Goal: Task Accomplishment & Management: Manage account settings

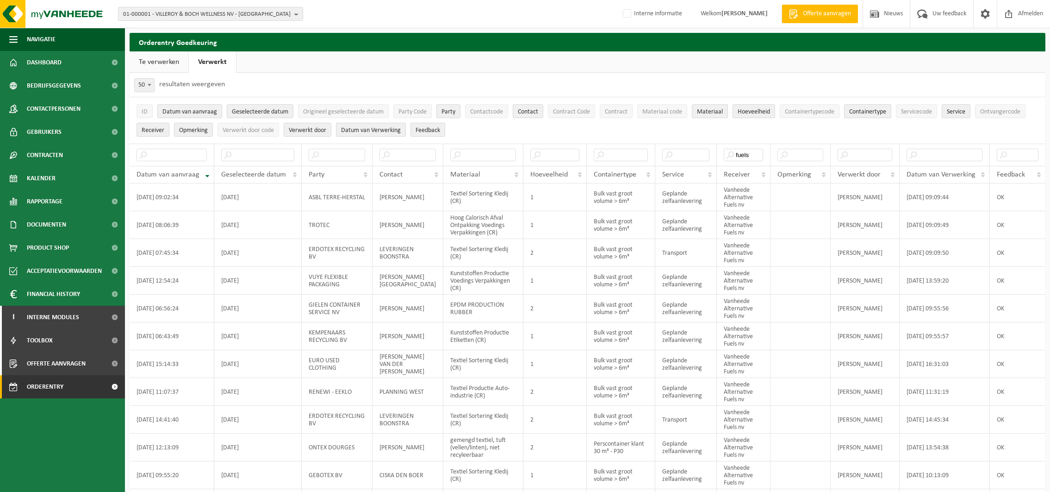
select select "50"
click at [59, 382] on span "Orderentry Goedkeuring" at bounding box center [66, 386] width 78 height 23
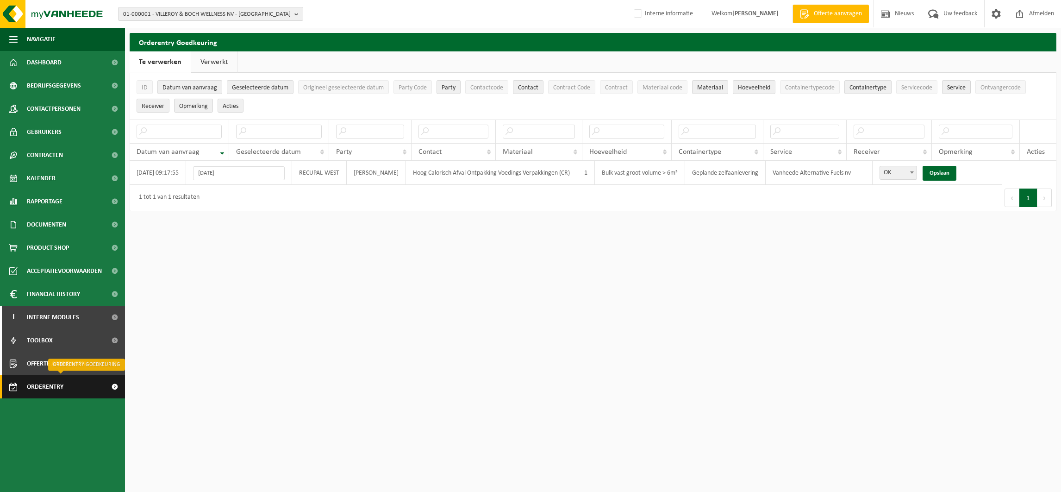
click at [46, 388] on span "Orderentry Goedkeuring" at bounding box center [66, 386] width 78 height 23
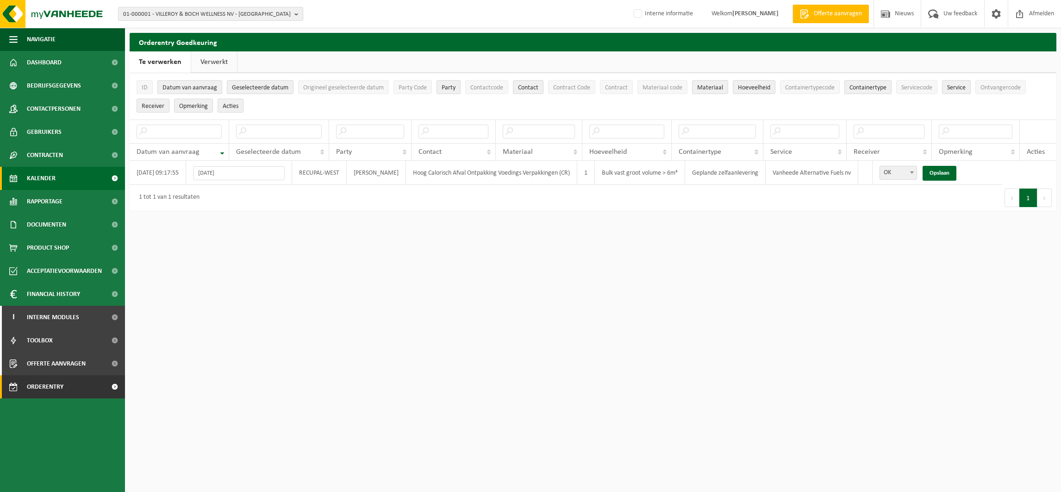
click at [48, 175] on span "Kalender" at bounding box center [41, 178] width 29 height 23
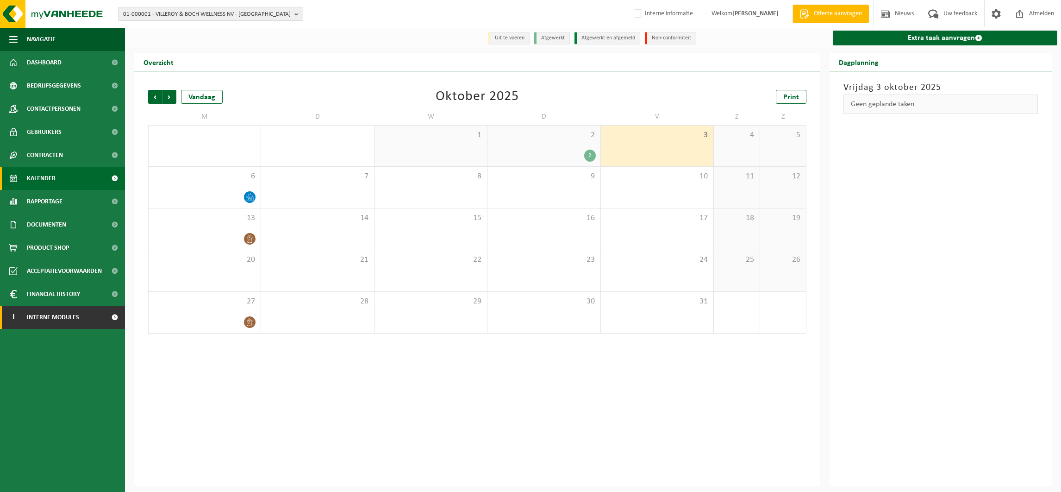
click at [67, 318] on span "Interne modules" at bounding box center [53, 317] width 52 height 23
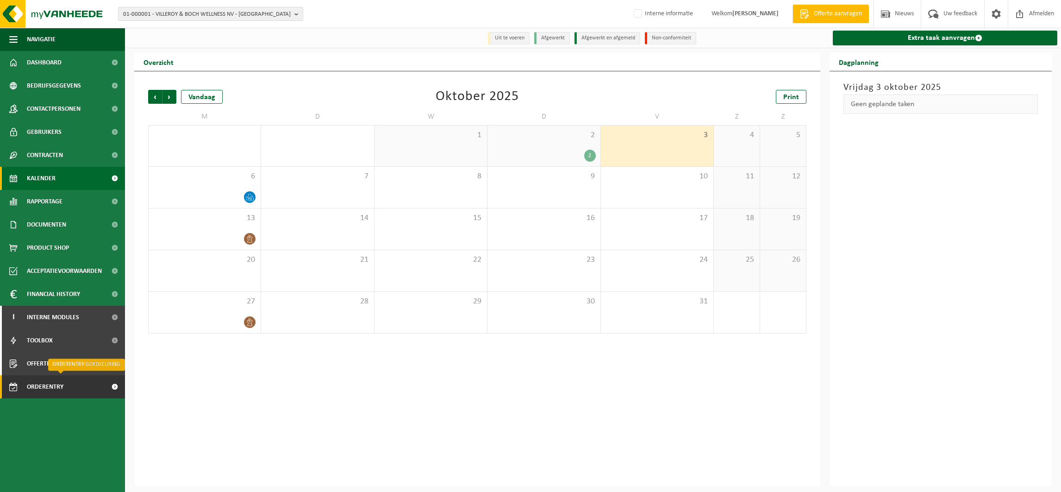
click at [55, 388] on span "Orderentry Goedkeuring" at bounding box center [66, 386] width 78 height 23
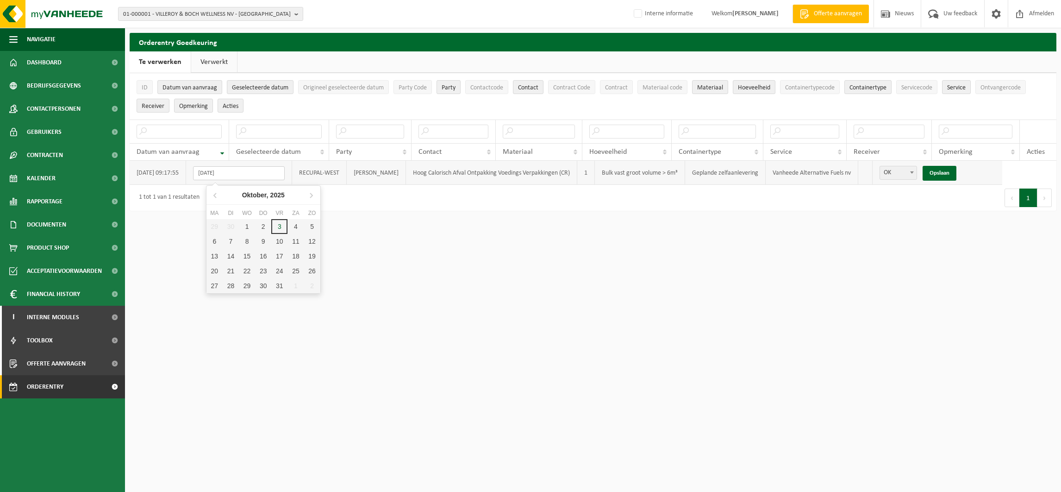
click at [282, 176] on input "06-10-2025" at bounding box center [239, 173] width 92 height 14
click at [380, 200] on div "1 tot 1 van 1 resultaten" at bounding box center [361, 198] width 463 height 26
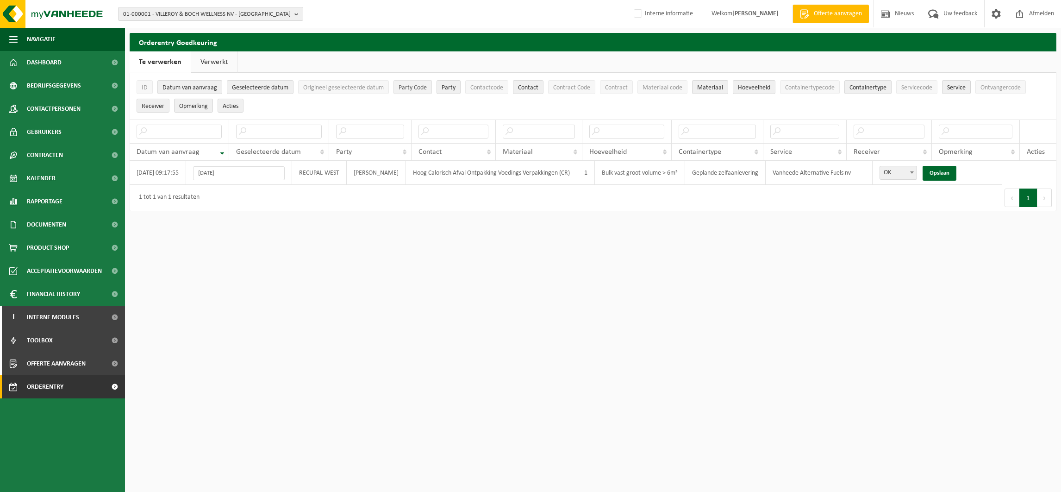
click at [418, 87] on span "Party Code" at bounding box center [413, 87] width 28 height 7
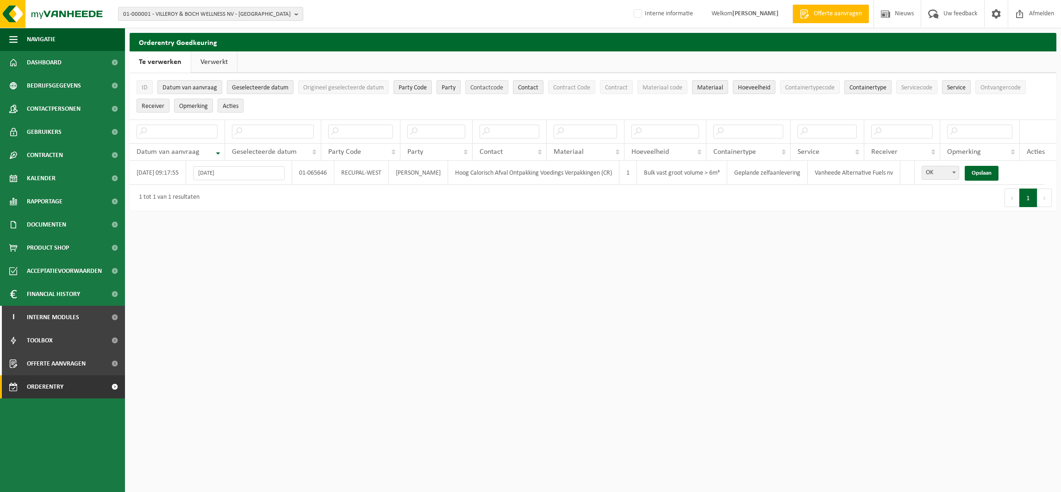
click at [491, 87] on span "Contactcode" at bounding box center [486, 87] width 33 height 7
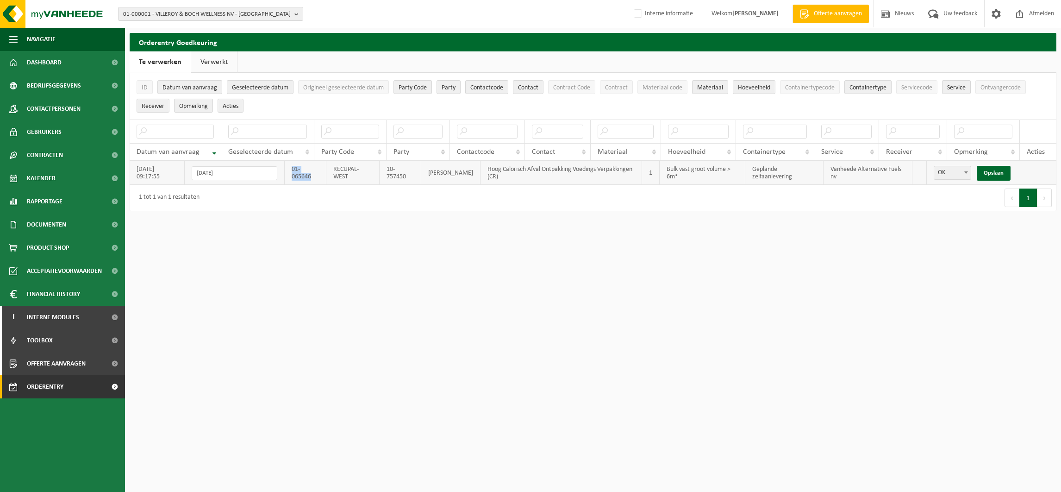
drag, startPoint x: 294, startPoint y: 168, endPoint x: 322, endPoint y: 175, distance: 28.6
click at [322, 175] on td "01-065646" at bounding box center [306, 173] width 42 height 24
drag, startPoint x: 322, startPoint y: 175, endPoint x: 312, endPoint y: 175, distance: 10.2
copy td "01-065646"
click at [207, 15] on span "01-000001 - VILLEROY & BOCH WELLNESS NV - ROESELARE" at bounding box center [207, 14] width 168 height 14
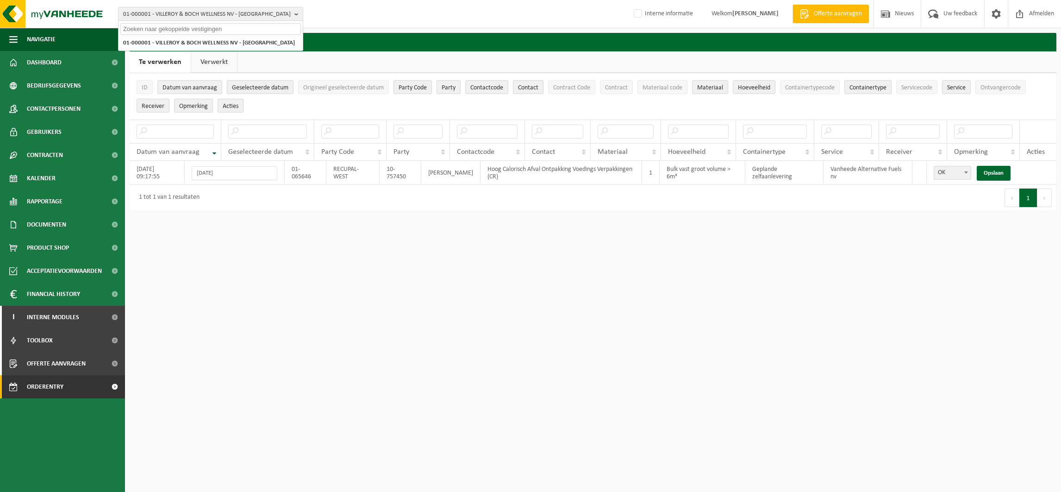
click at [212, 30] on input "text" at bounding box center [210, 29] width 181 height 12
paste input "01-065646"
type input "01-065646"
click at [198, 45] on strong "01-065646 - RECUPAL-WEST - MOEN" at bounding box center [198, 42] width 150 height 7
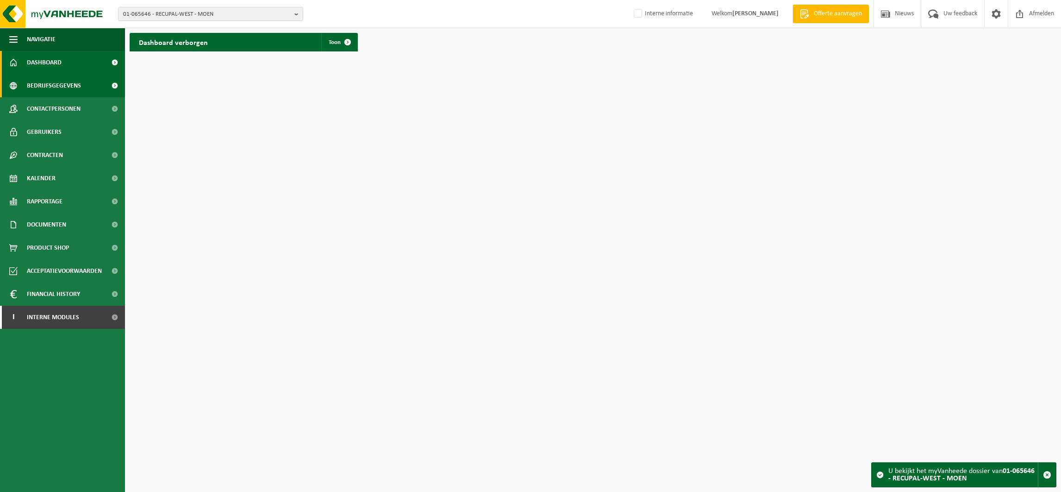
click at [59, 83] on span "Bedrijfsgegevens" at bounding box center [54, 85] width 54 height 23
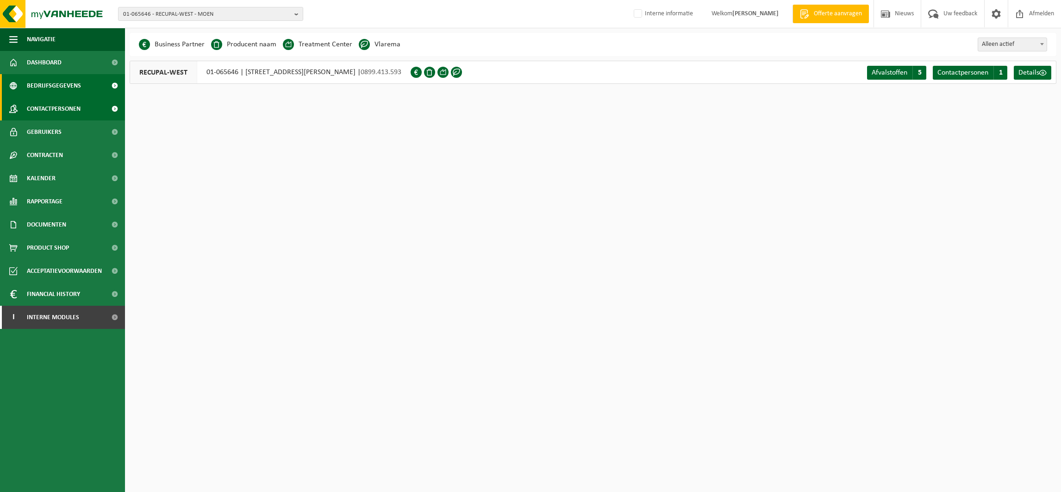
click at [54, 105] on span "Contactpersonen" at bounding box center [54, 108] width 54 height 23
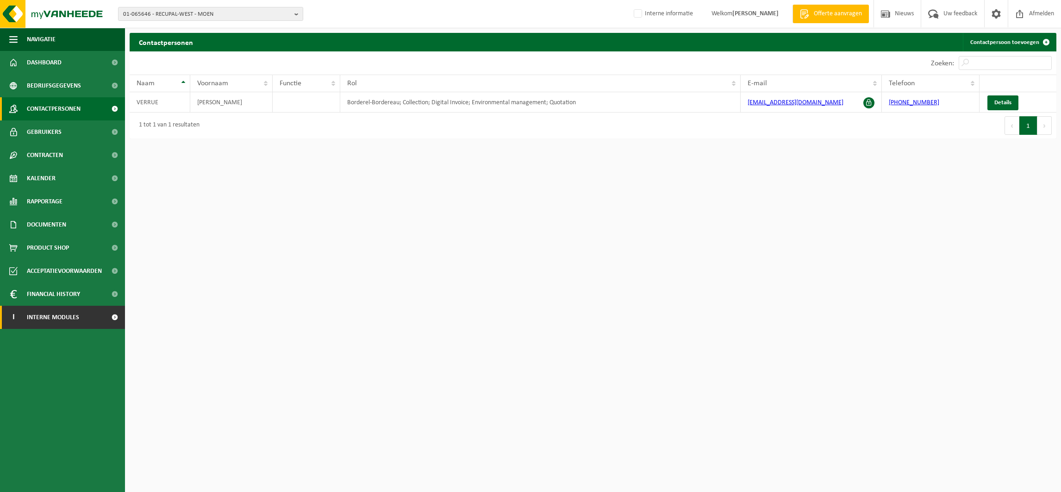
click at [48, 320] on span "Interne modules" at bounding box center [53, 317] width 52 height 23
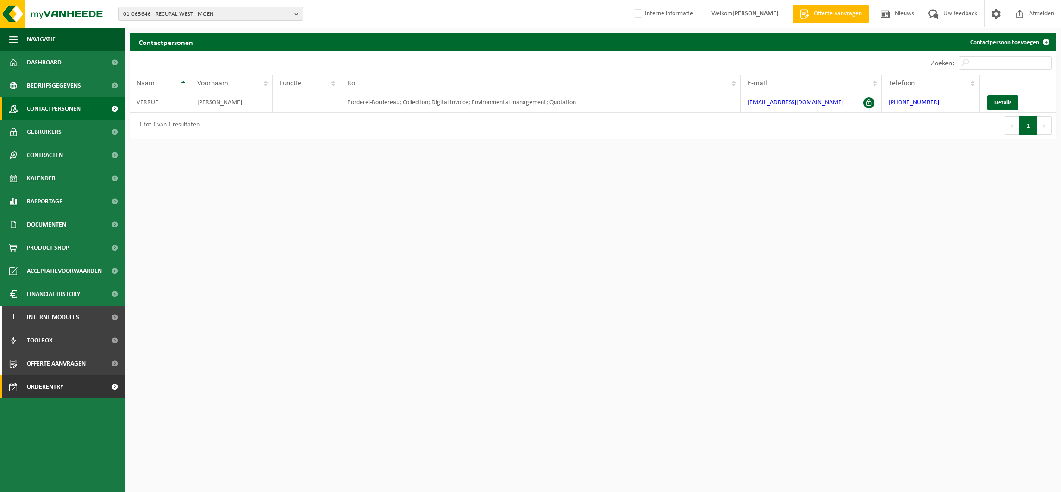
click at [54, 381] on span "Orderentry Goedkeuring" at bounding box center [66, 386] width 78 height 23
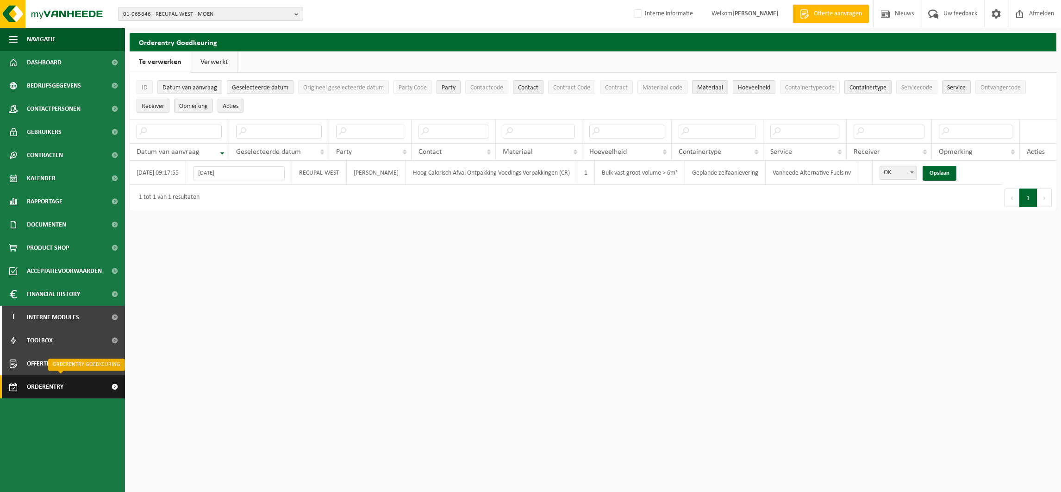
click at [41, 386] on span "Orderentry Goedkeuring" at bounding box center [66, 386] width 78 height 23
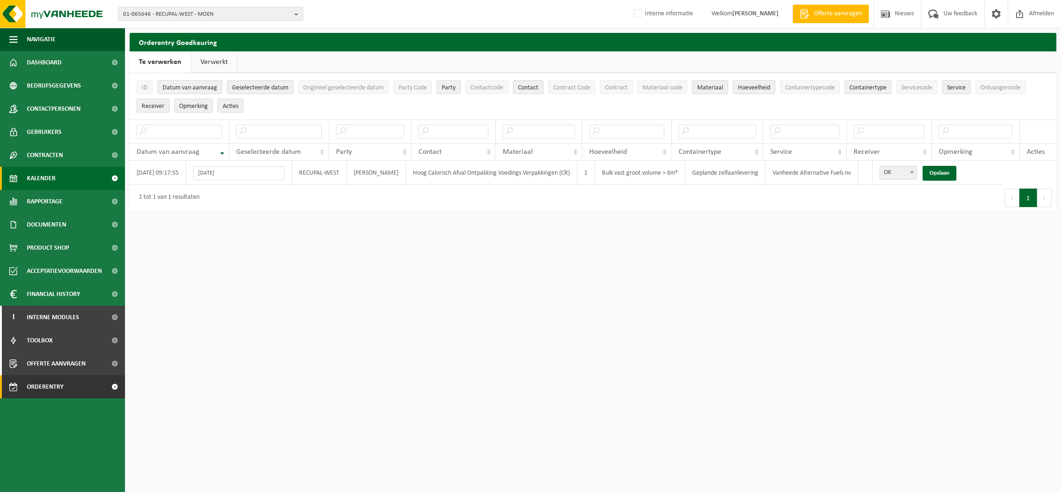
click at [47, 176] on span "Kalender" at bounding box center [41, 178] width 29 height 23
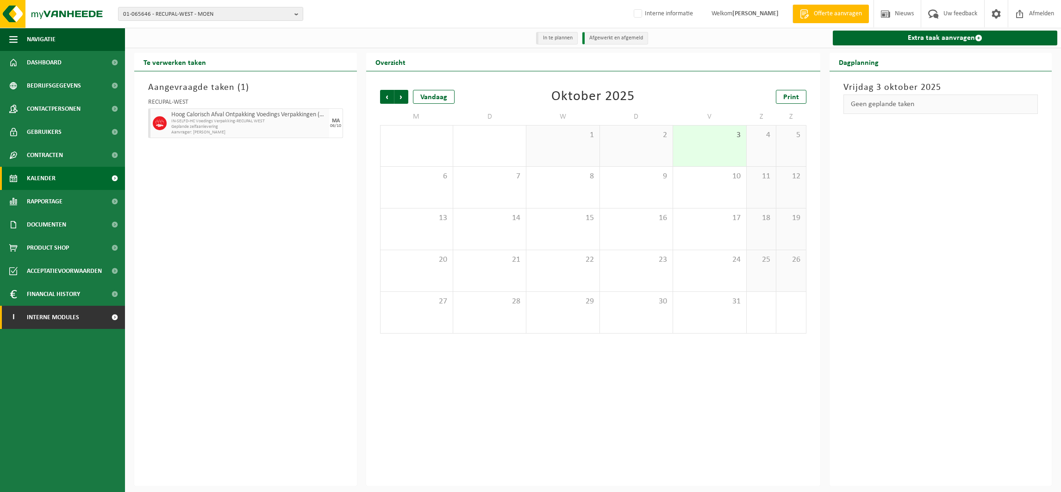
click at [46, 321] on span "Interne modules" at bounding box center [53, 317] width 52 height 23
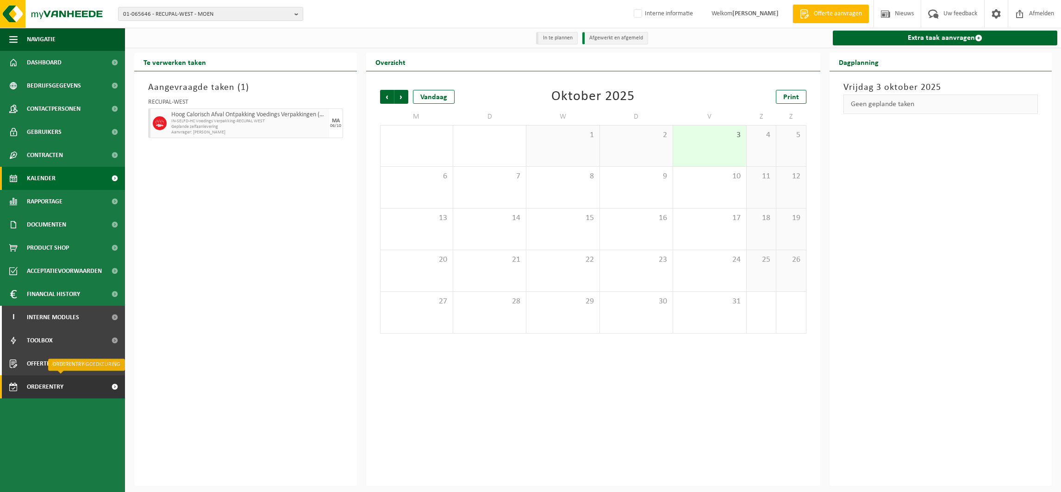
click at [36, 386] on span "Orderentry Goedkeuring" at bounding box center [66, 386] width 78 height 23
